Goal: Task Accomplishment & Management: Manage account settings

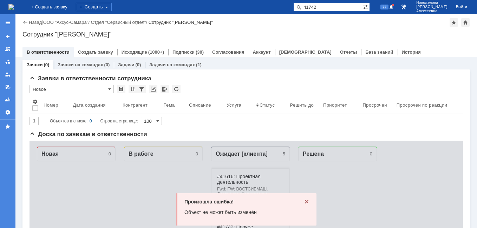
type input "41742"
click at [337, 7] on input "41742" at bounding box center [327, 7] width 69 height 8
click at [337, 4] on input "41742" at bounding box center [327, 7] width 69 height 8
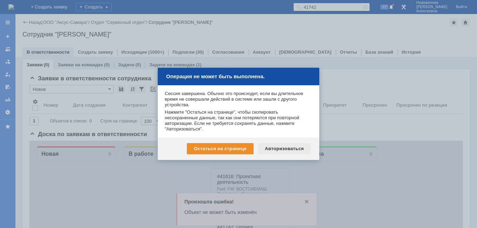
click at [278, 150] on div "Авторизоваться" at bounding box center [284, 148] width 53 height 11
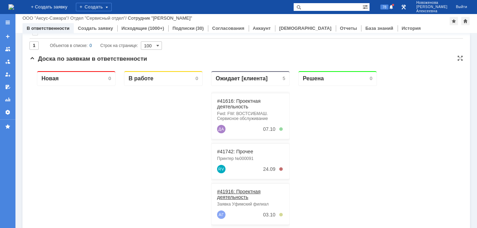
scroll to position [70, 0]
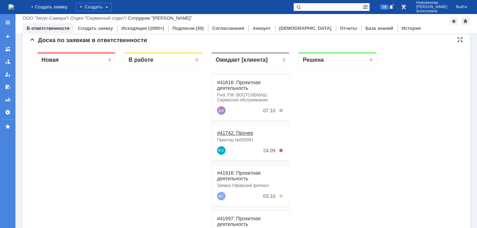
click at [237, 131] on link "#41742: Прочее" at bounding box center [235, 133] width 36 height 6
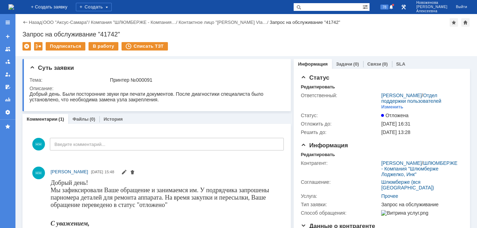
click at [14, 8] on img at bounding box center [11, 7] width 6 height 6
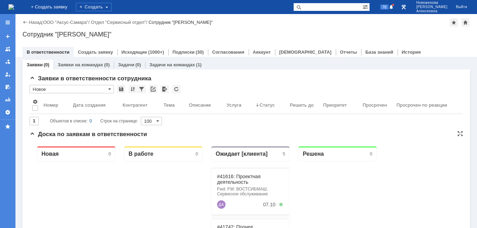
scroll to position [70, 0]
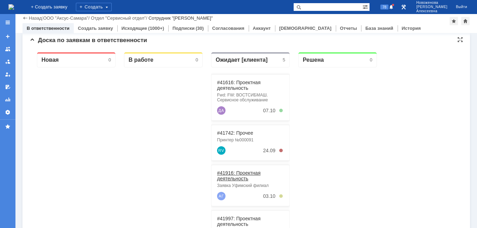
click at [238, 175] on link "#41916: Проектная деятельность" at bounding box center [239, 175] width 44 height 11
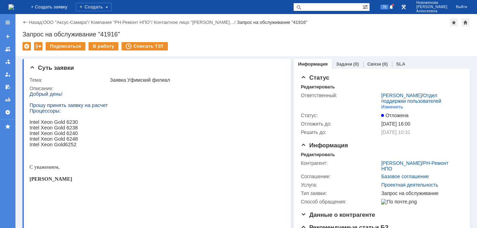
click at [14, 4] on img at bounding box center [11, 7] width 6 height 6
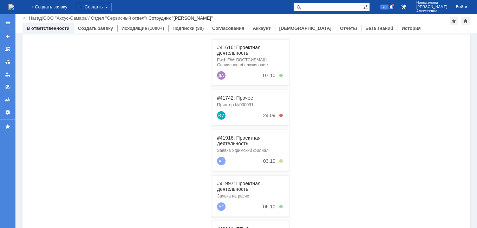
scroll to position [98, 0]
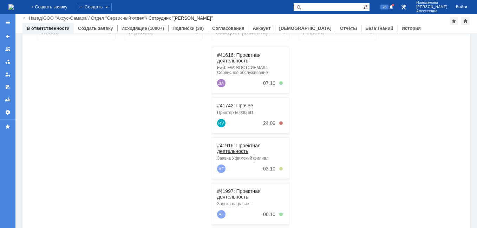
click at [230, 147] on link "#41916: Проектная деятельность" at bounding box center [239, 148] width 44 height 11
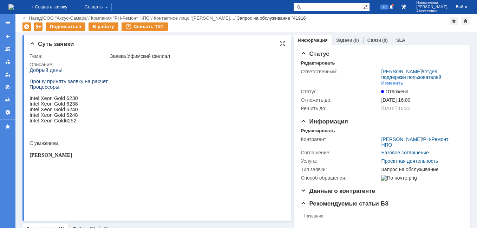
scroll to position [140, 0]
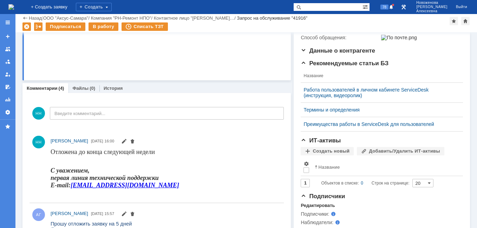
click at [14, 6] on img at bounding box center [11, 7] width 6 height 6
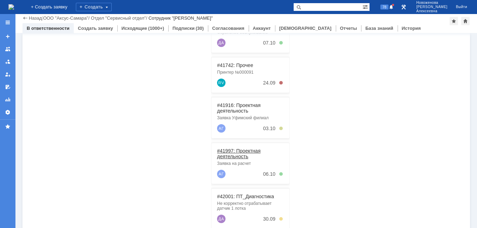
scroll to position [179, 0]
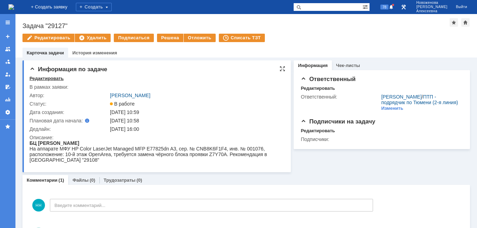
click at [50, 77] on div "Редактировать" at bounding box center [46, 79] width 34 height 6
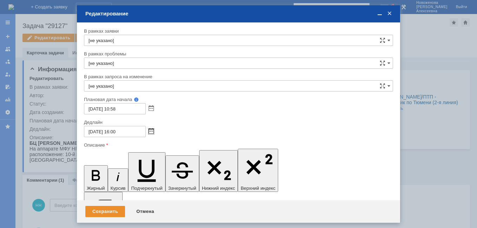
click at [152, 132] on span at bounding box center [150, 132] width 5 height 6
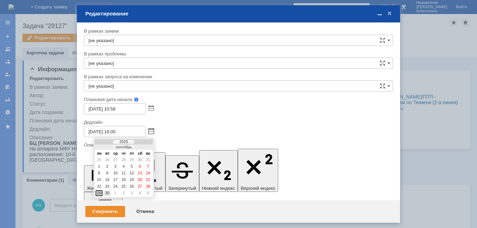
click at [109, 192] on div "30" at bounding box center [107, 193] width 7 height 6
type input "[DATE] 16:00"
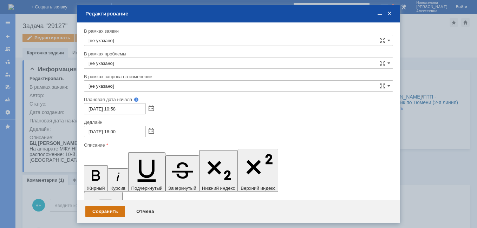
click at [105, 208] on div "Сохранить" at bounding box center [105, 211] width 40 height 11
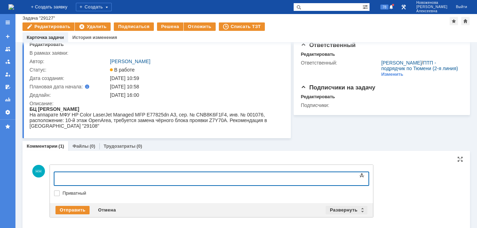
click at [361, 206] on div "Развернуть" at bounding box center [346, 210] width 42 height 8
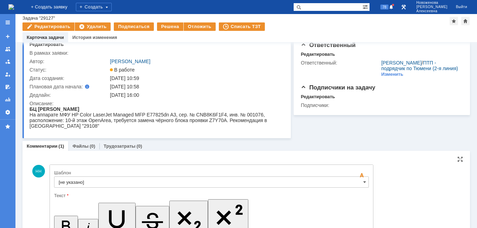
click at [364, 186] on input "[не указано]" at bounding box center [211, 182] width 314 height 11
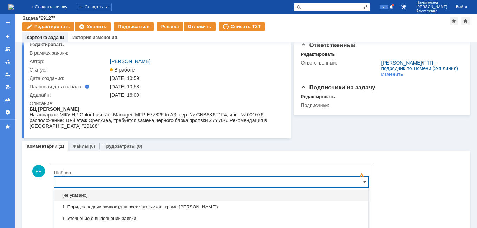
scroll to position [81, 0]
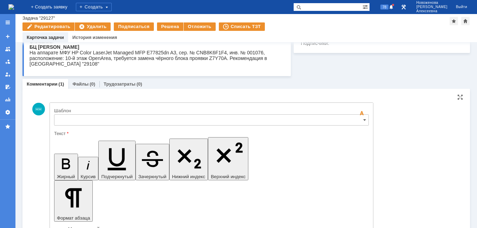
type input "[не указано]"
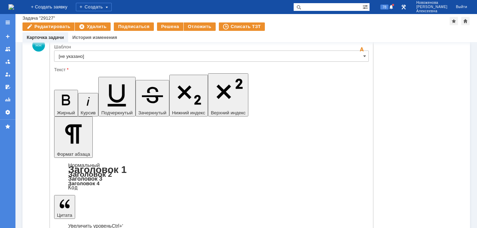
scroll to position [162, 0]
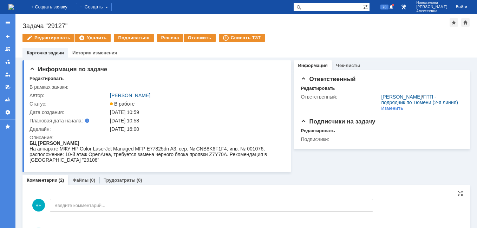
scroll to position [0, 0]
